Goal: Answer question/provide support: Share knowledge or assist other users

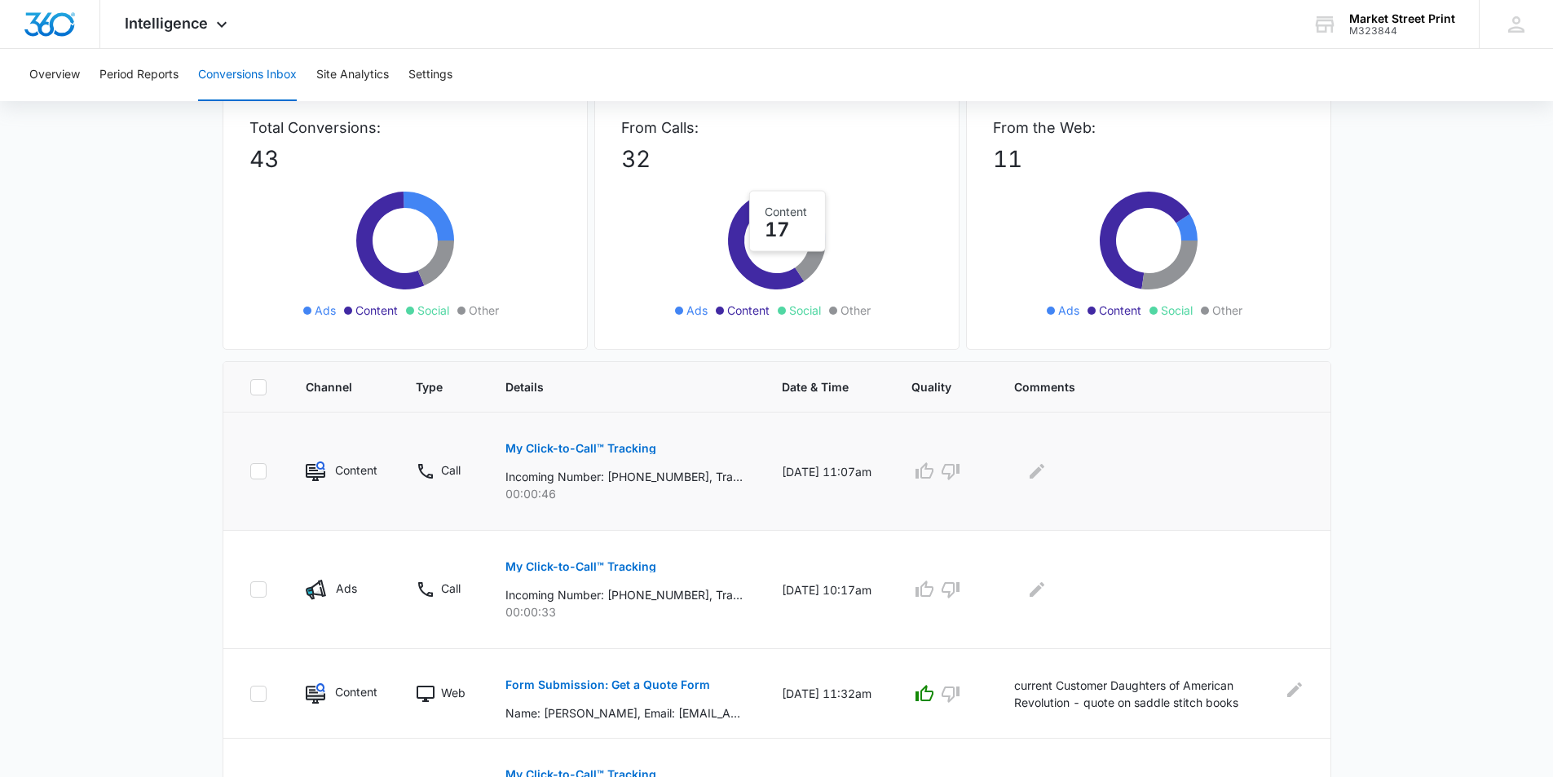
scroll to position [245, 0]
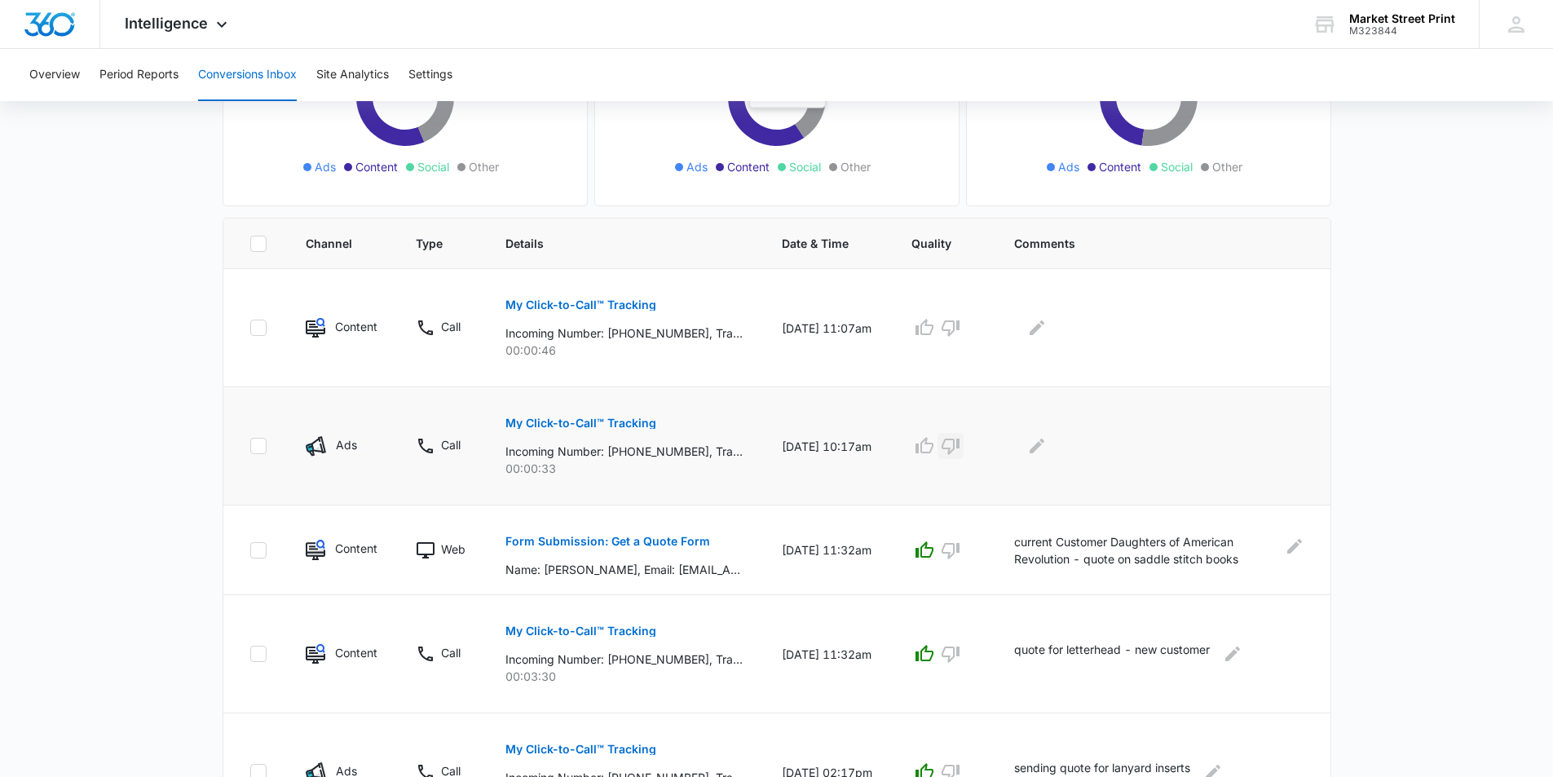
click at [959, 440] on icon "button" at bounding box center [950, 447] width 18 height 16
click at [1046, 447] on icon "Edit Comments" at bounding box center [1037, 446] width 20 height 20
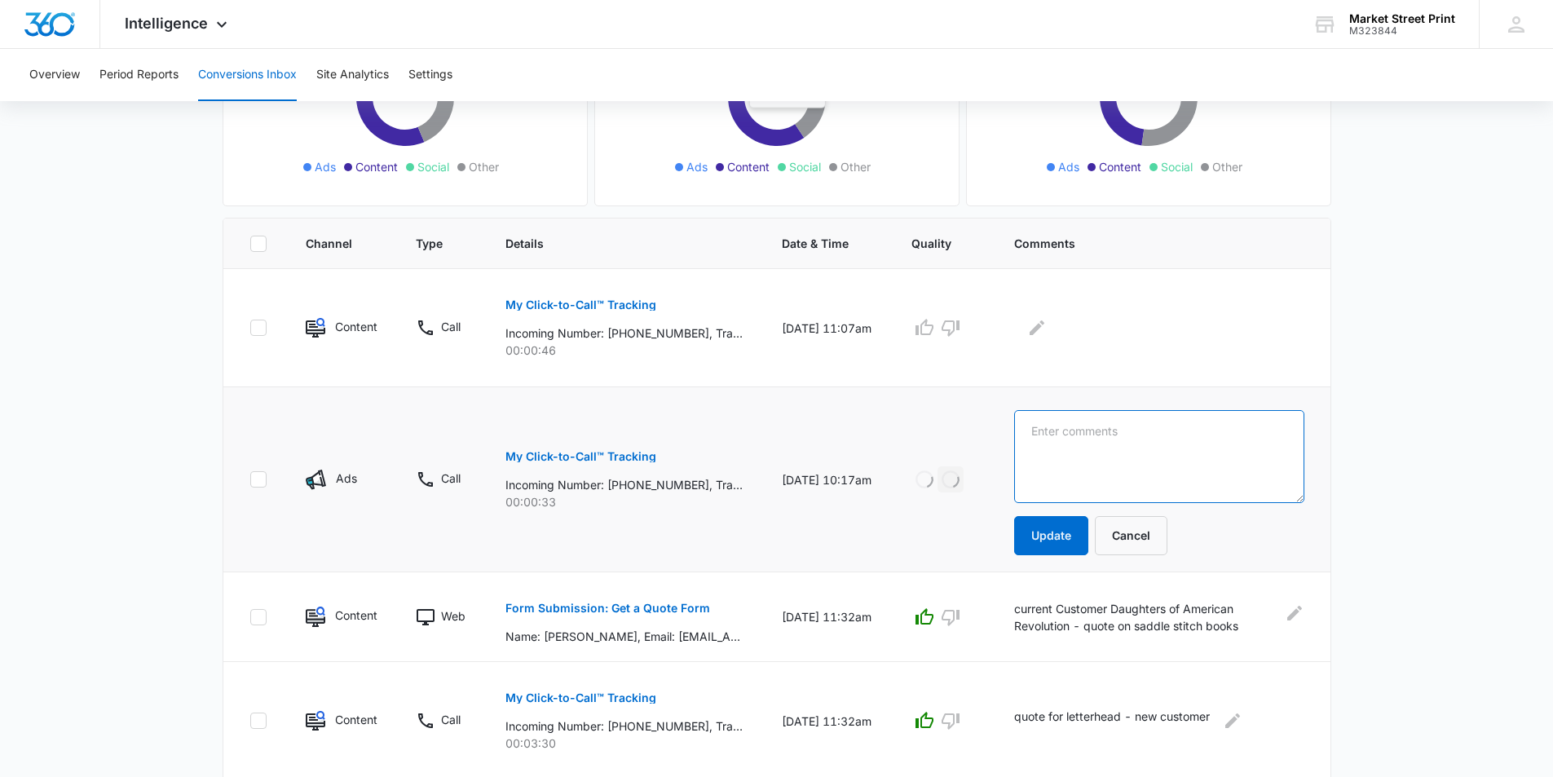
click at [1077, 447] on textarea at bounding box center [1158, 456] width 289 height 93
type textarea "wrong number"
click at [1071, 536] on button "Update" at bounding box center [1051, 535] width 74 height 39
click at [1044, 328] on icon "Edit Comments" at bounding box center [1036, 327] width 15 height 15
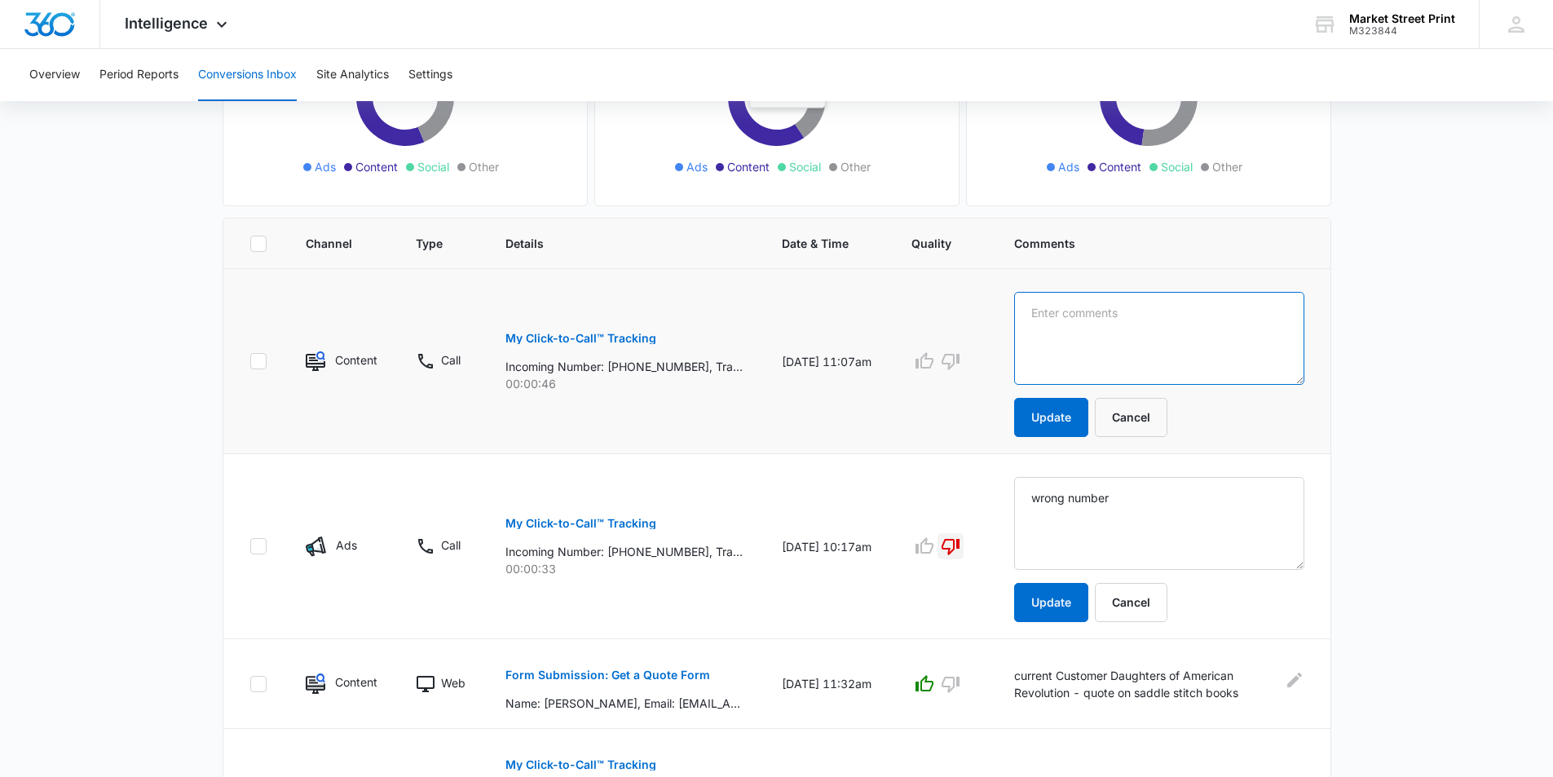
click at [1061, 329] on textarea at bounding box center [1158, 338] width 289 height 93
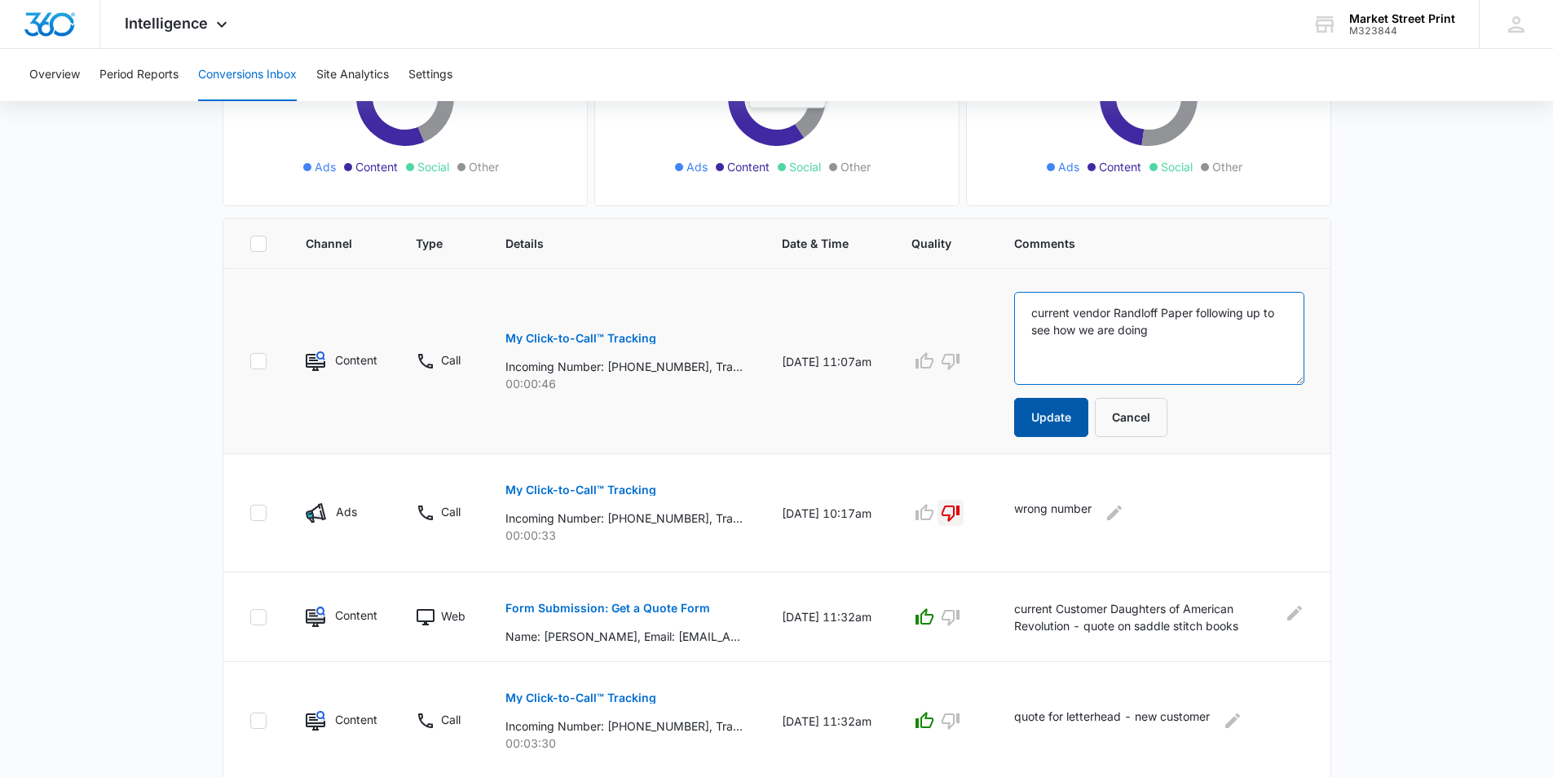
type textarea "current vendor Randloff Paper following up to see how we are doing"
click at [1075, 424] on button "Update" at bounding box center [1051, 417] width 74 height 39
